Goal: Use online tool/utility: Utilize a website feature to perform a specific function

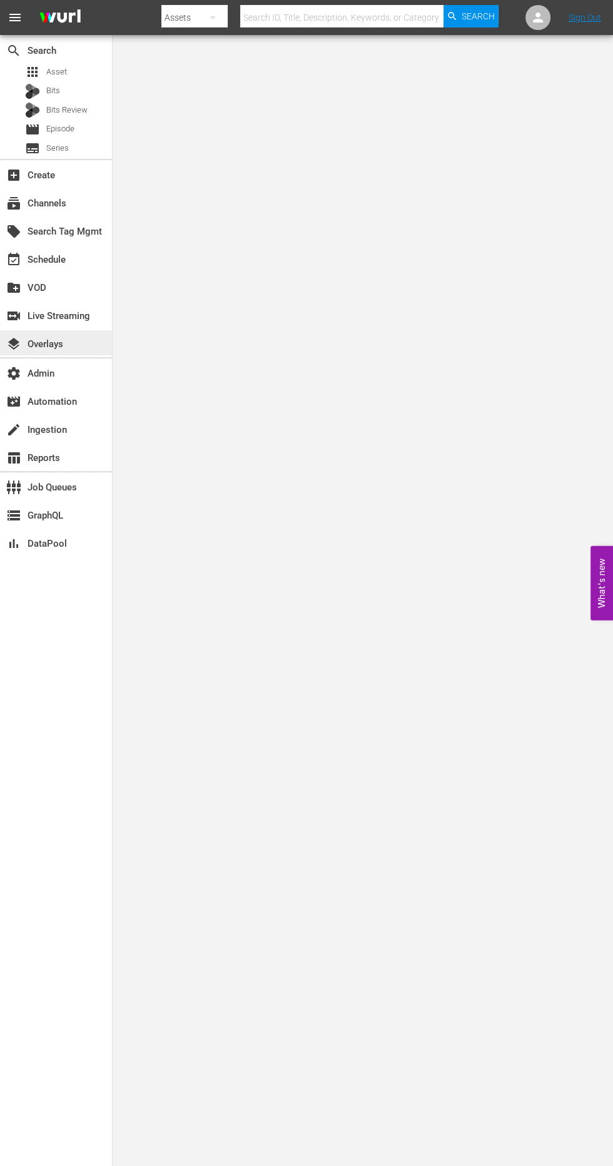
click at [64, 338] on div "layers Overlays" at bounding box center [35, 342] width 70 height 11
click at [65, 312] on div "switch_video Live Streaming" at bounding box center [35, 314] width 70 height 11
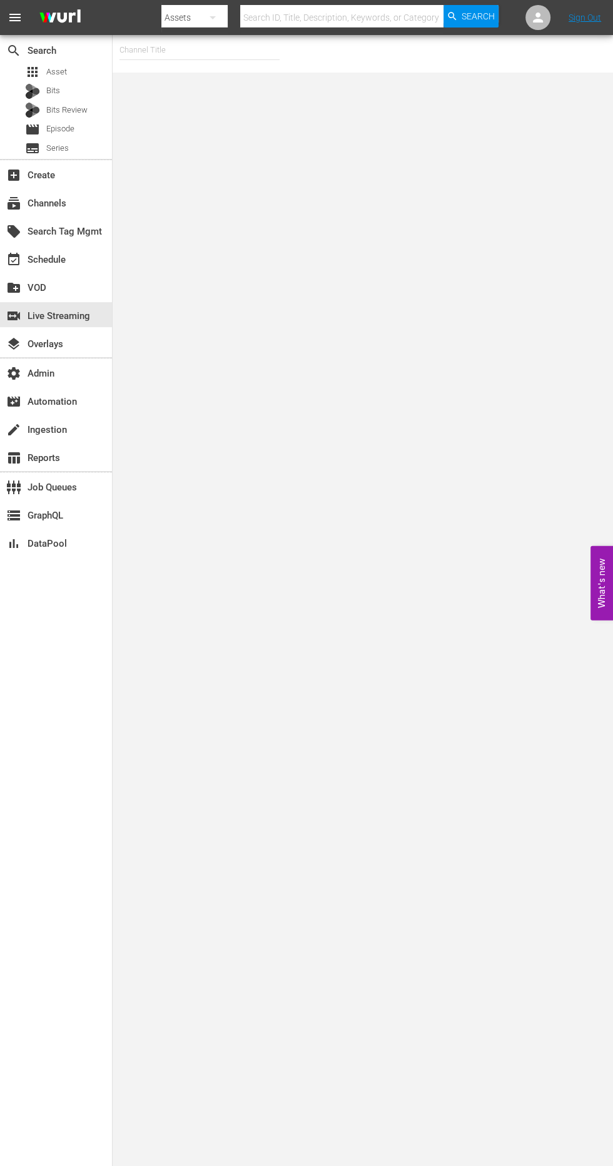
click at [181, 51] on input "text" at bounding box center [200, 50] width 160 height 30
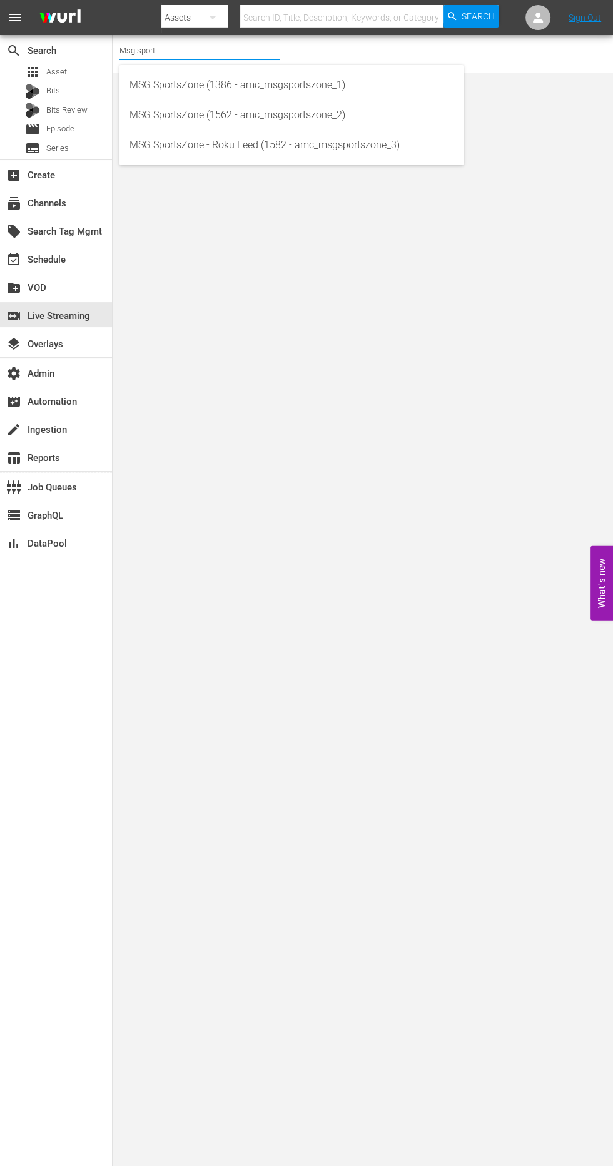
click at [220, 84] on div "MSG SportsZone (1386 - amc_msgsportszone_1)" at bounding box center [292, 85] width 324 height 30
type input "MSG SportsZone (1386 - amc_msgsportszone_1)"
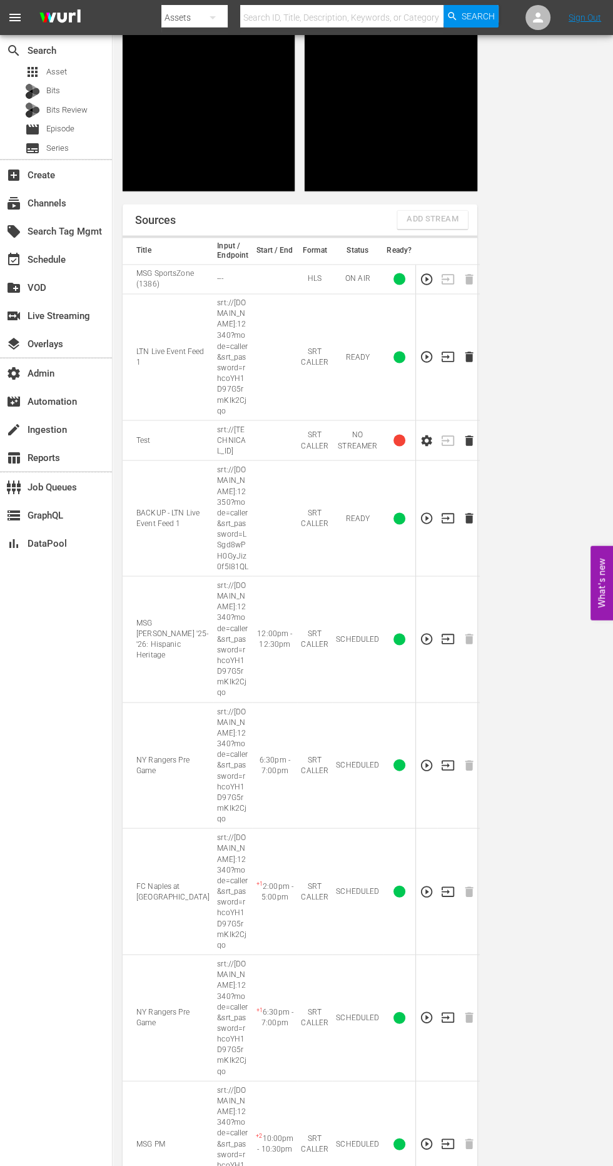
scroll to position [1264, 0]
click at [420, 525] on icon "button" at bounding box center [427, 518] width 14 height 14
click at [420, 364] on icon "button" at bounding box center [427, 357] width 14 height 14
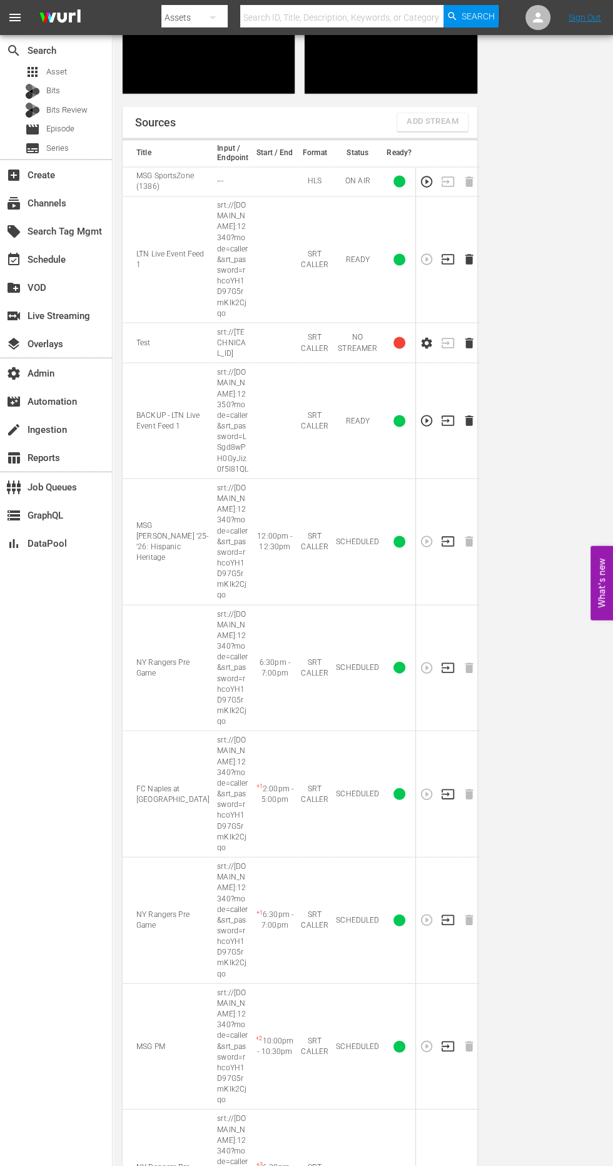
scroll to position [1367, 0]
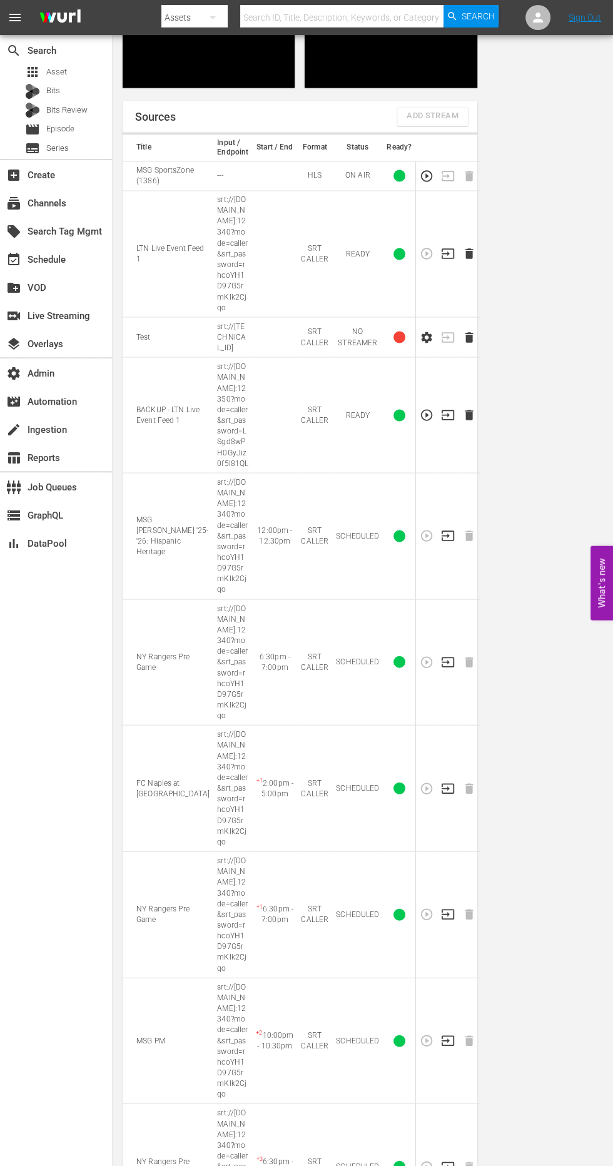
click at [420, 422] on icon "button" at bounding box center [427, 415] width 14 height 14
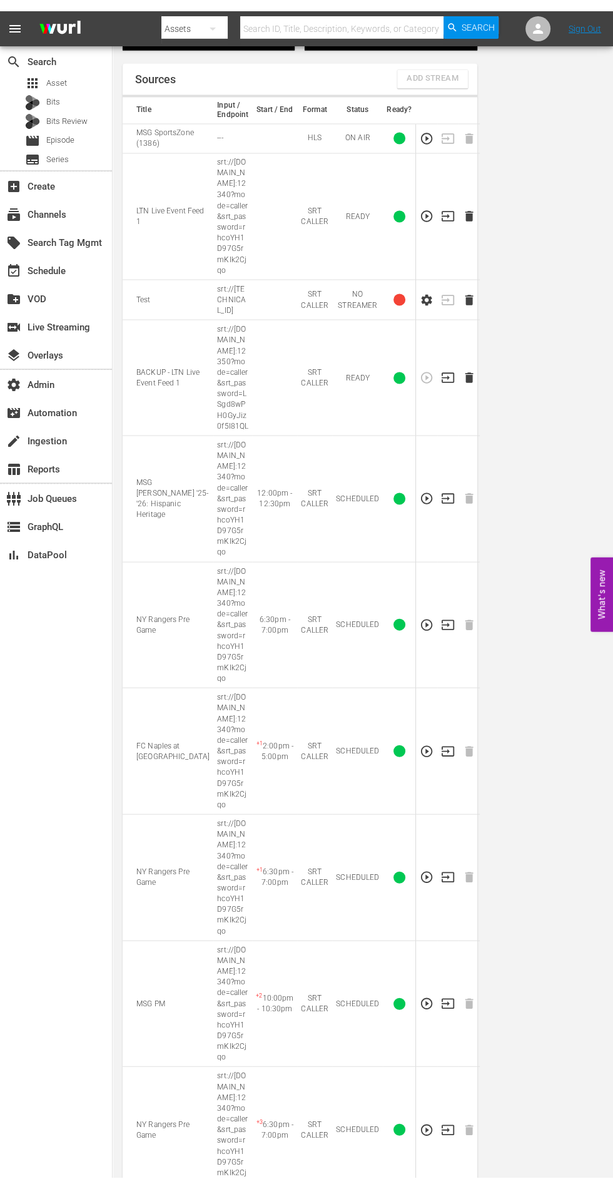
scroll to position [0, 0]
